Goal: Task Accomplishment & Management: Use online tool/utility

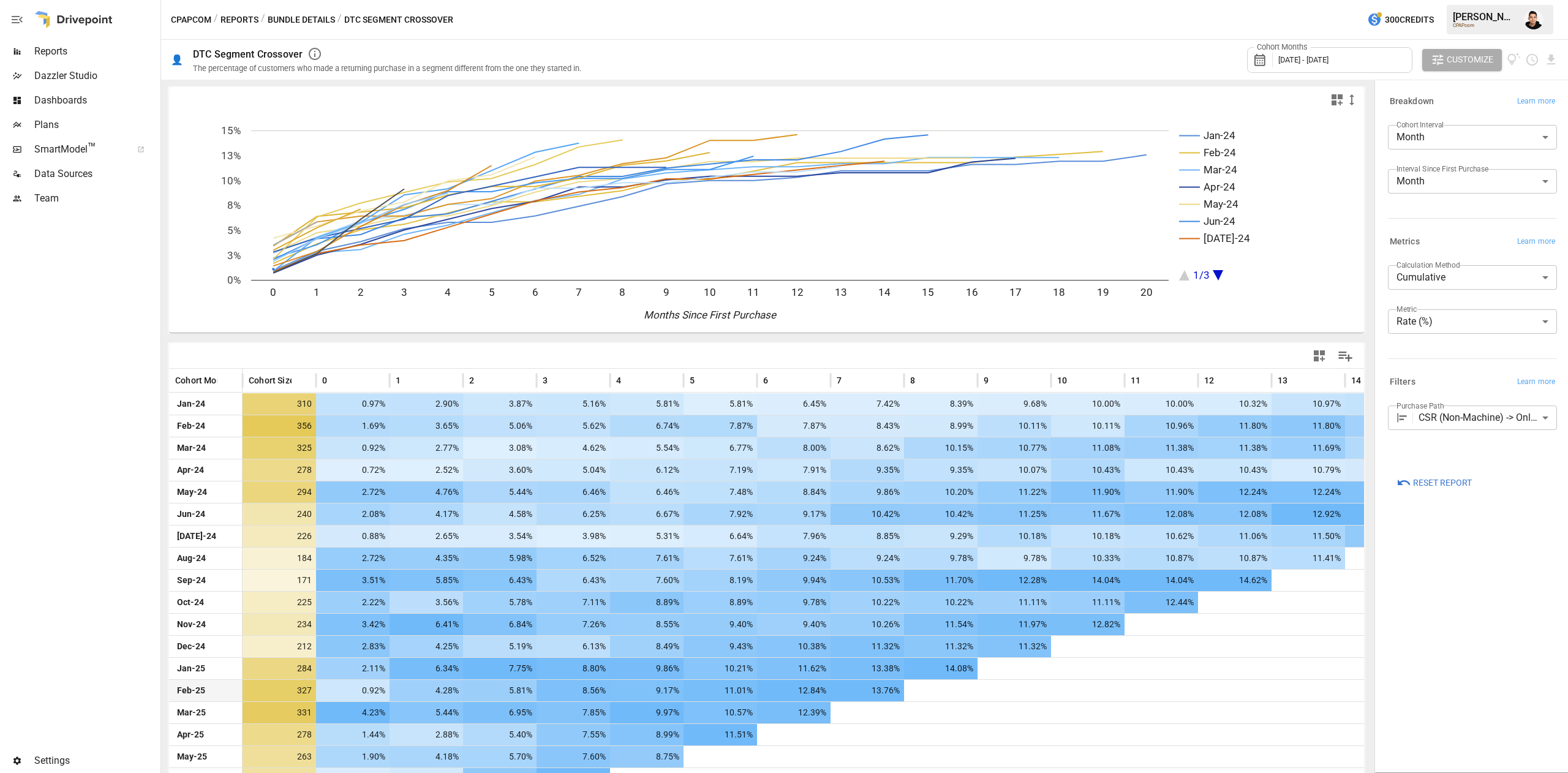
scroll to position [108, 0]
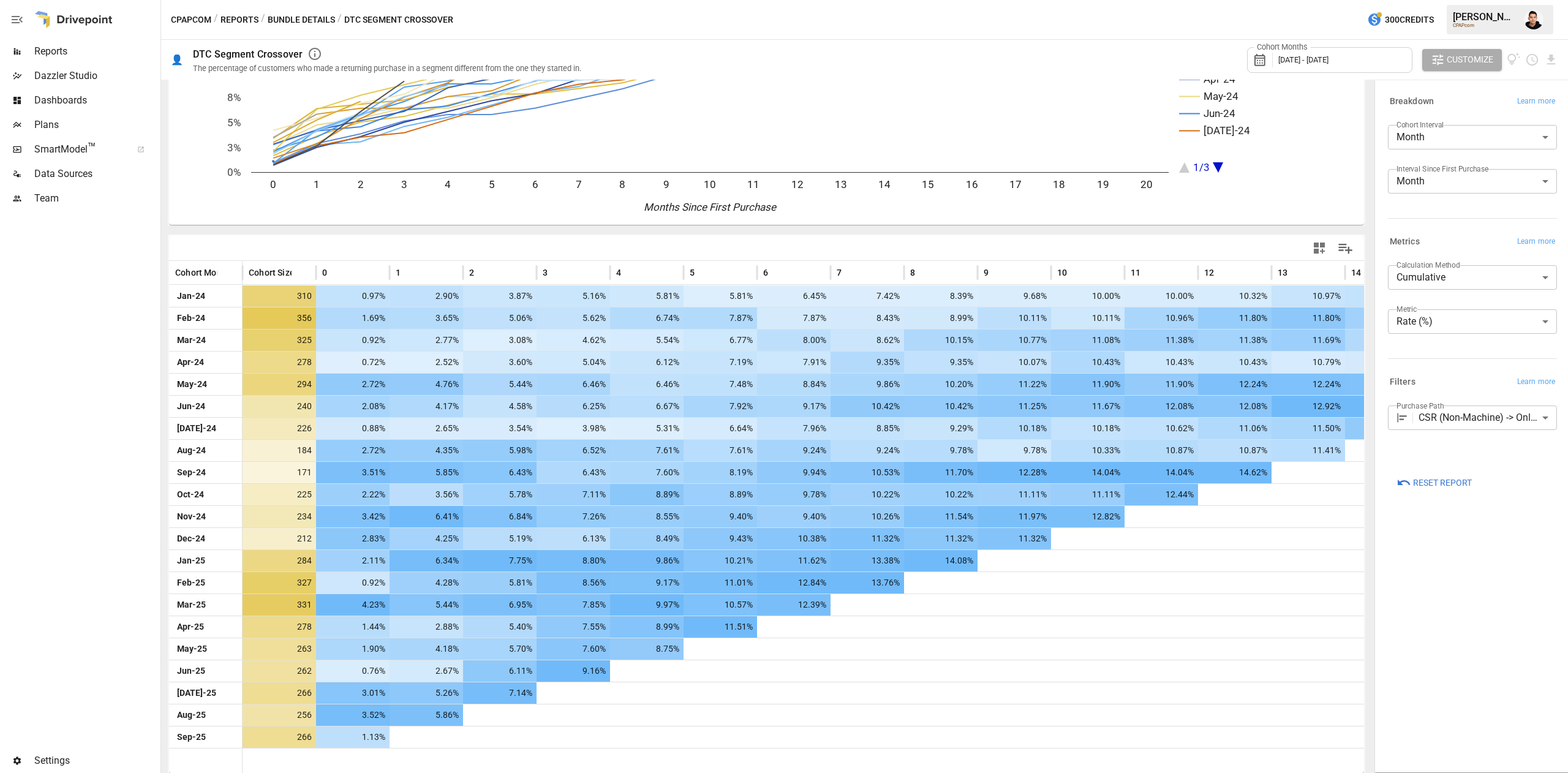
click at [1466, 0] on body "Reports Dazzler Studio Dashboards Plans SmartModel ™ Data Sources Team Settings…" at bounding box center [784, 0] width 1568 height 0
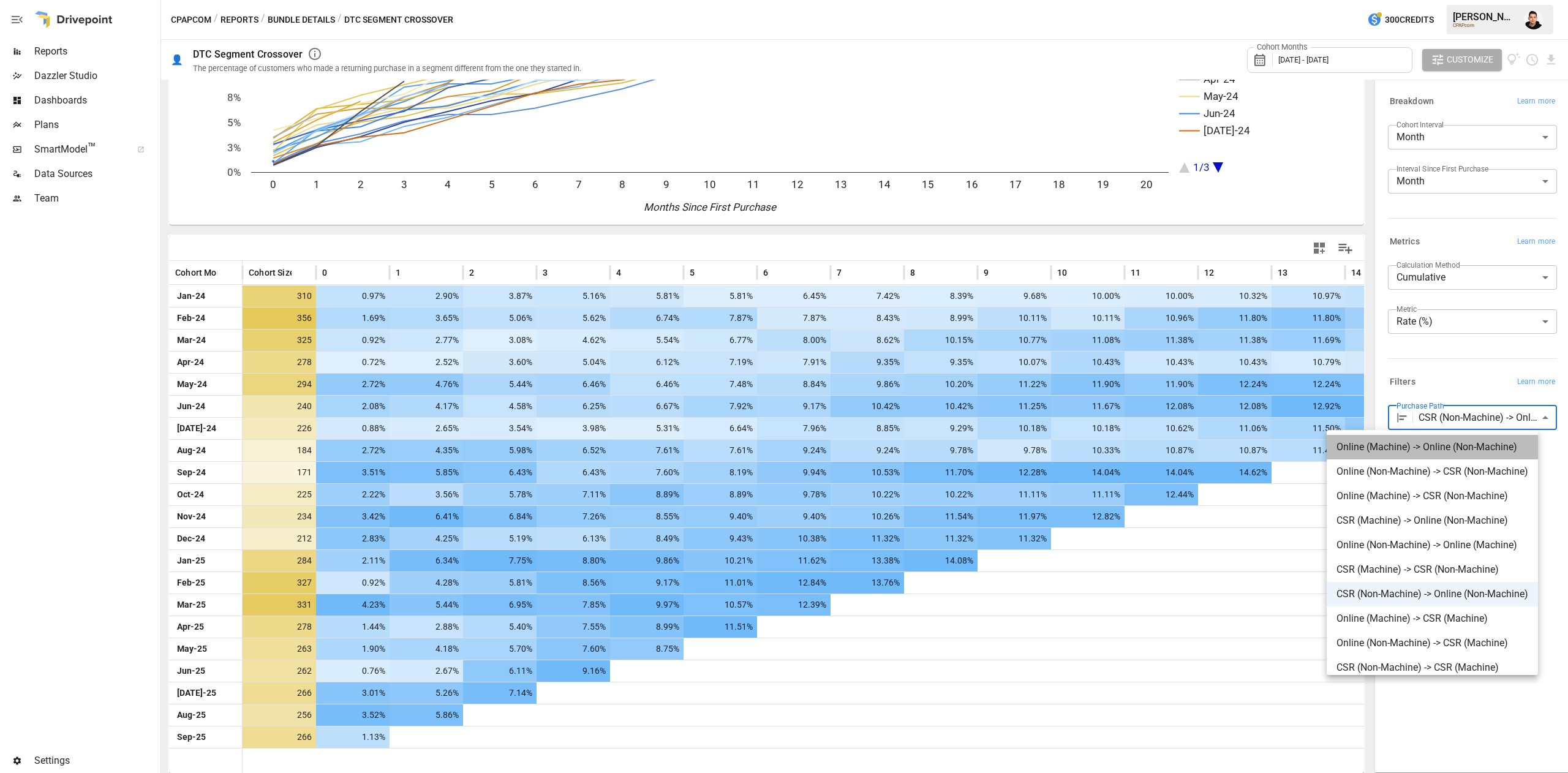
click at [1426, 443] on span "Online (Machine) -> Online (Non-Machine)" at bounding box center [1432, 447] width 192 height 15
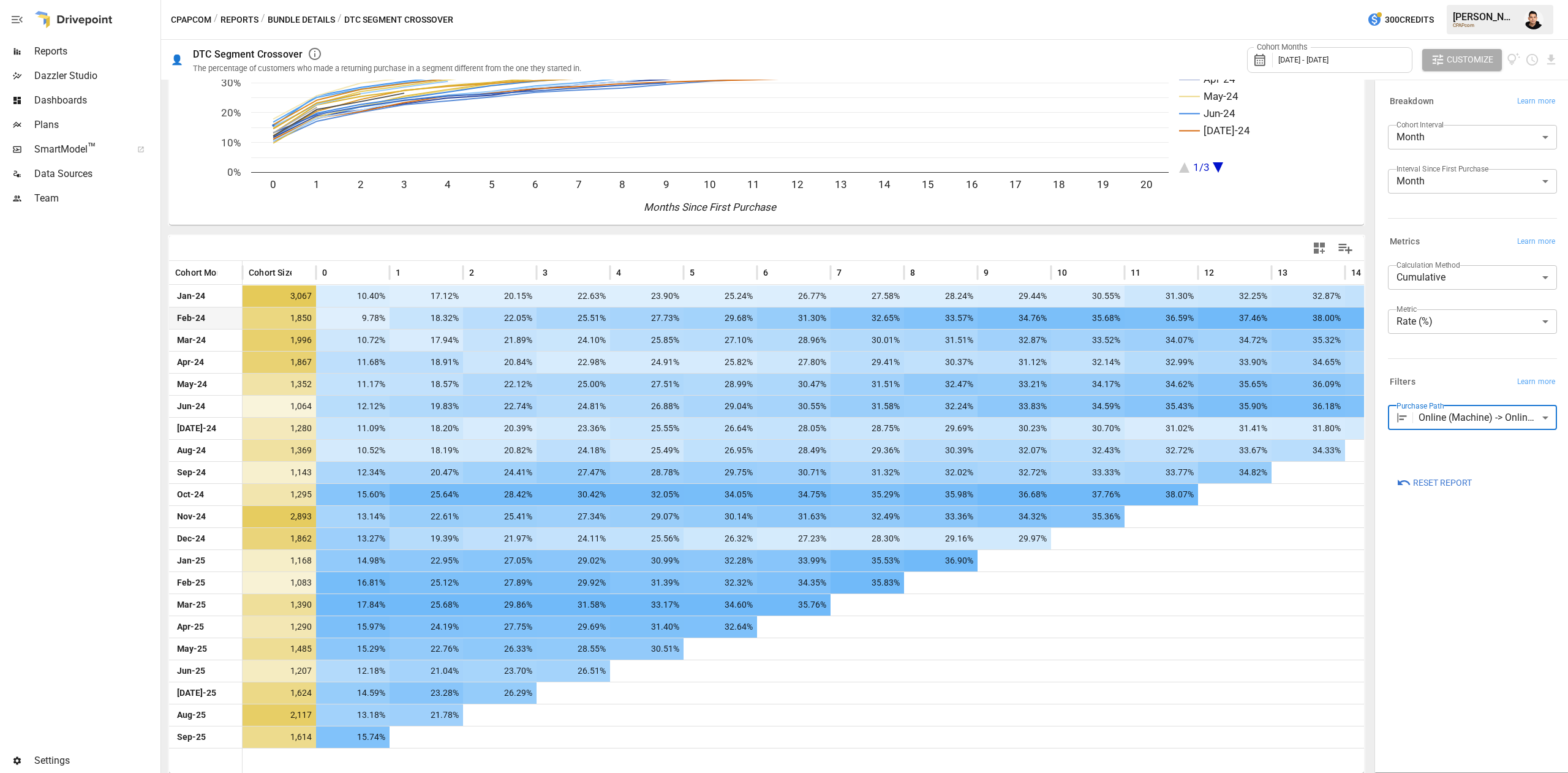
scroll to position [108, 0]
click at [1506, 0] on body "Reports Dazzler Studio Dashboards Plans SmartModel ™ Data Sources Team Settings…" at bounding box center [784, 0] width 1568 height 0
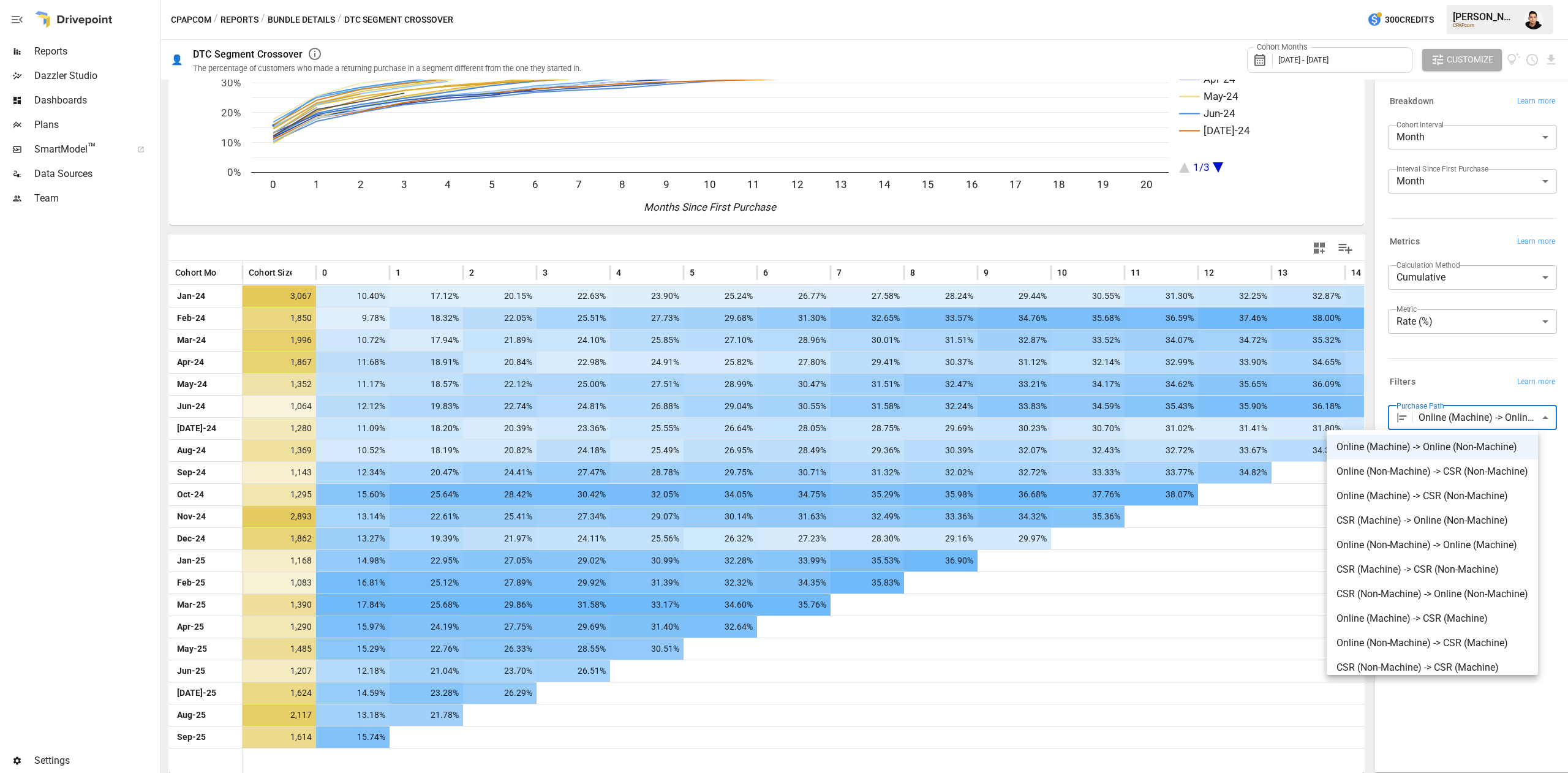
click at [1446, 526] on span "CSR (Machine) -> Online (Non-Machine)" at bounding box center [1432, 521] width 192 height 15
type input "**********"
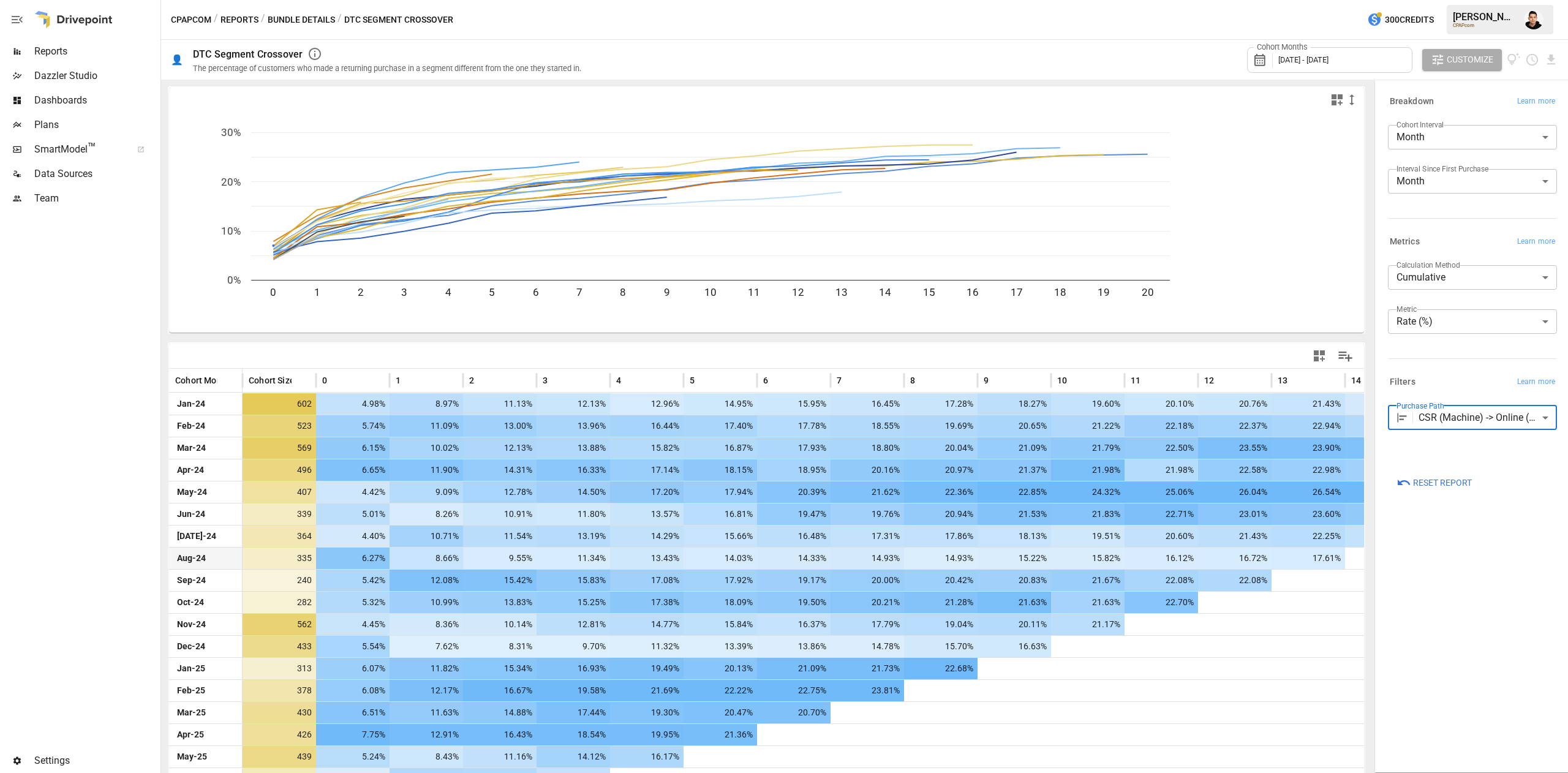
scroll to position [108, 0]
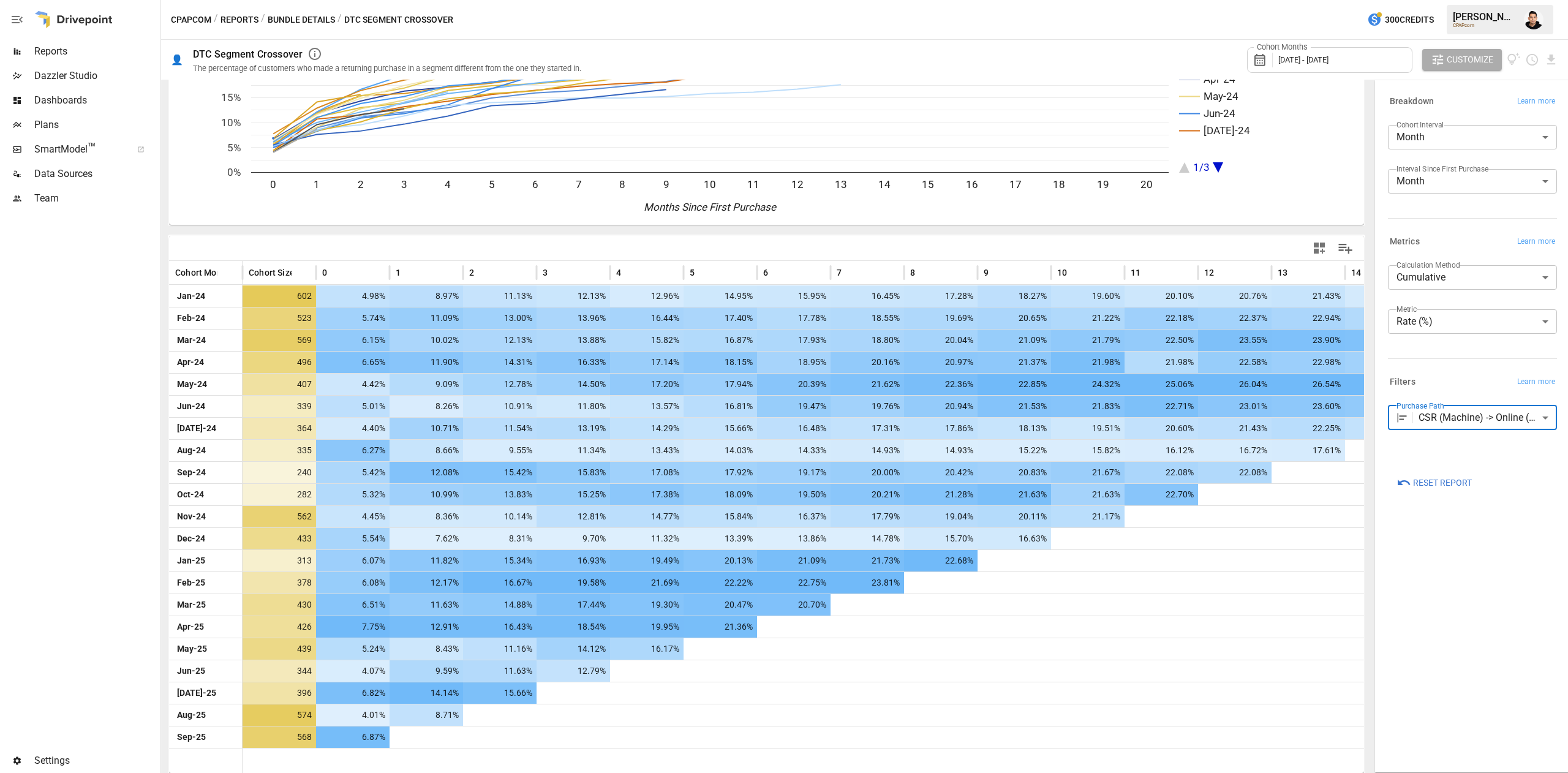
click at [1543, 0] on body "Reports Dazzler Studio Dashboards Plans SmartModel ™ Data Sources Team Settings…" at bounding box center [784, 0] width 1568 height 0
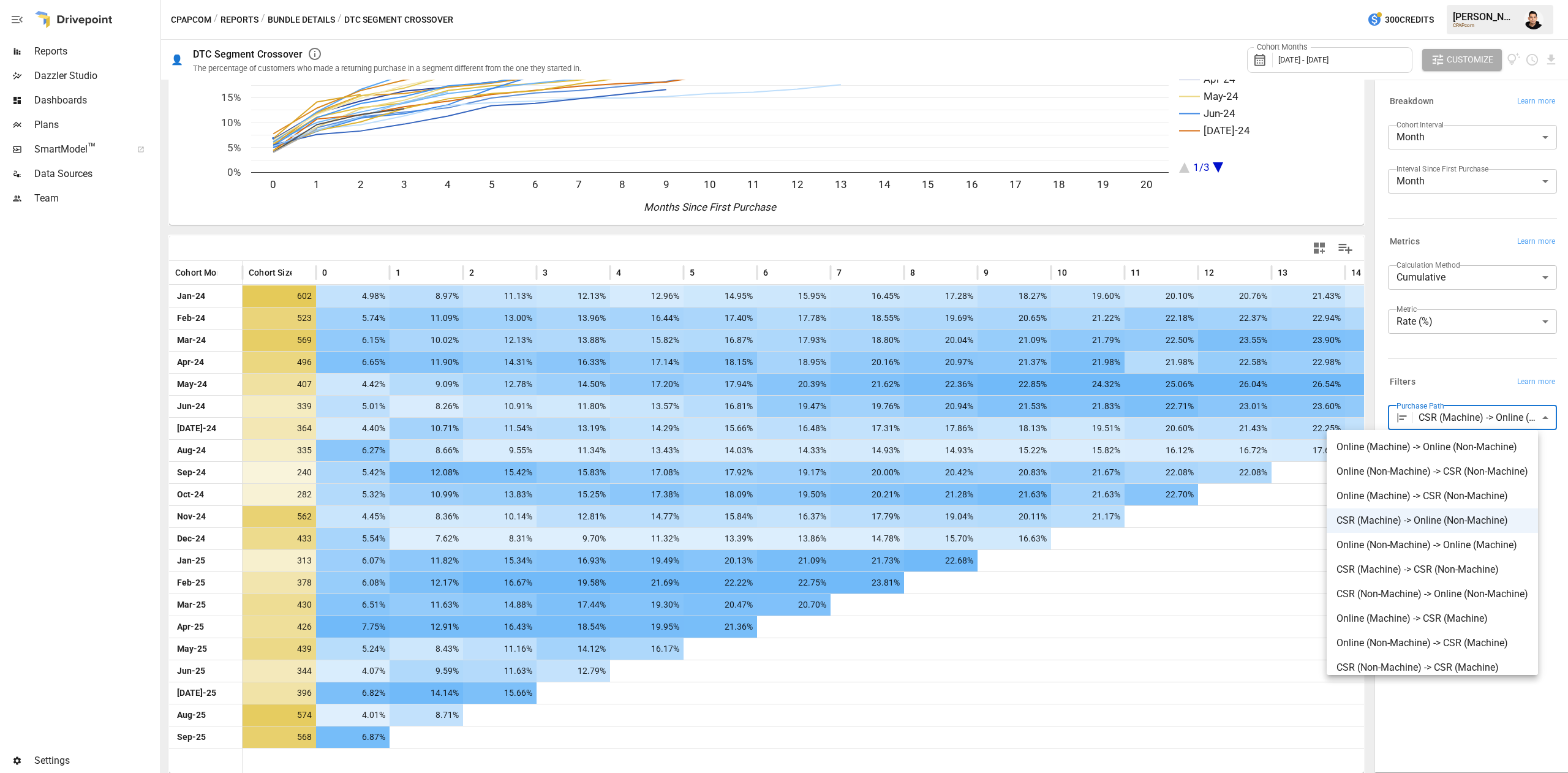
click at [1493, 369] on div at bounding box center [784, 386] width 1568 height 773
